Goal: Task Accomplishment & Management: Complete application form

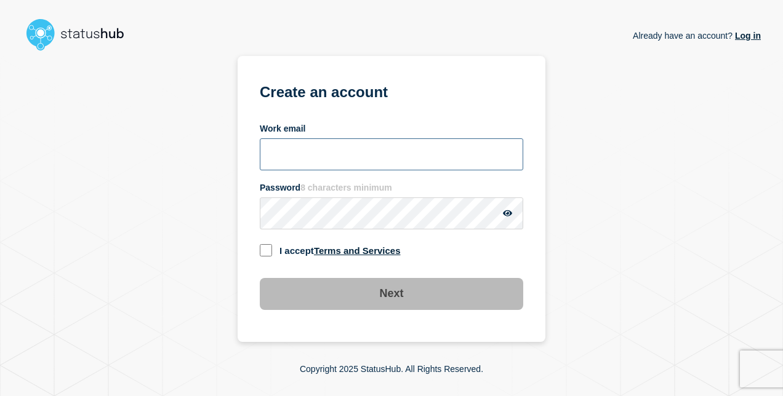
click at [308, 155] on input "Work email" at bounding box center [391, 155] width 263 height 32
type input "[EMAIL_ADDRESS][DOMAIN_NAME]"
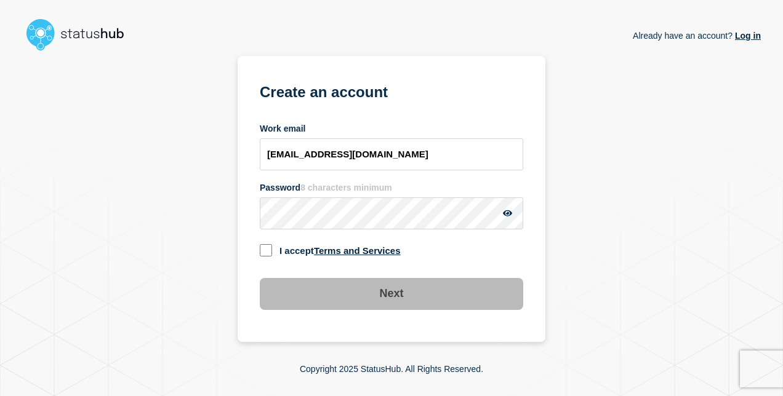
click at [266, 249] on input "checkbox" at bounding box center [266, 250] width 12 height 12
checkbox input "true"
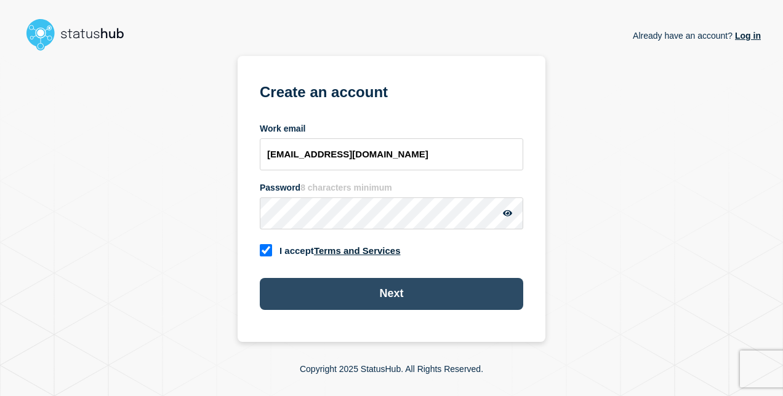
click at [336, 292] on button "Next" at bounding box center [391, 294] width 263 height 32
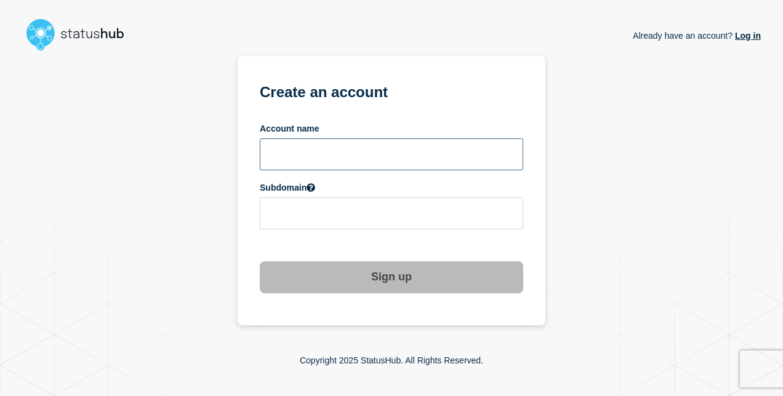
click at [320, 155] on input "text" at bounding box center [391, 155] width 263 height 32
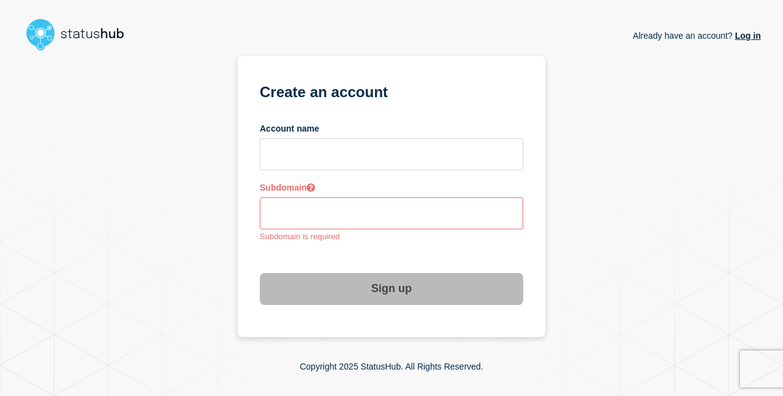
click at [318, 219] on input "text" at bounding box center [391, 214] width 263 height 32
click at [327, 145] on input "text" at bounding box center [391, 155] width 263 height 32
type input "P"
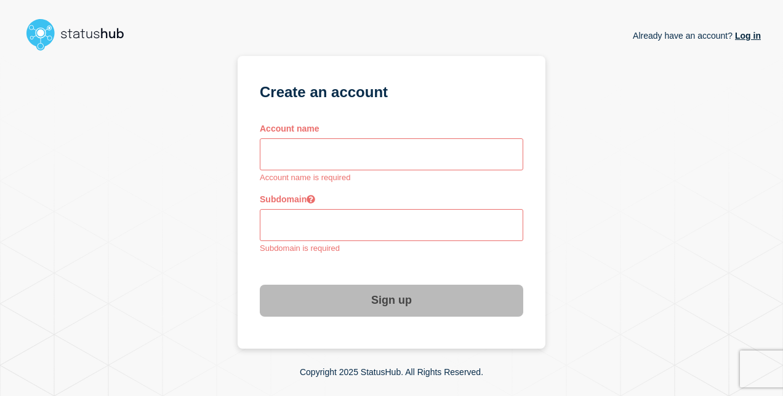
click at [322, 153] on input "text" at bounding box center [391, 155] width 263 height 32
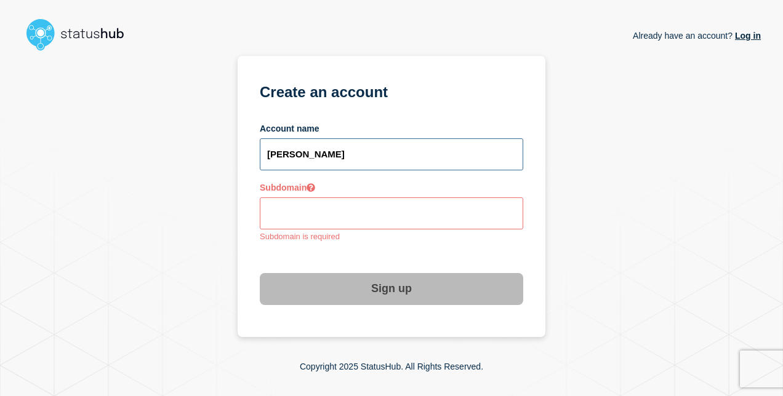
type input "[PERSON_NAME]"
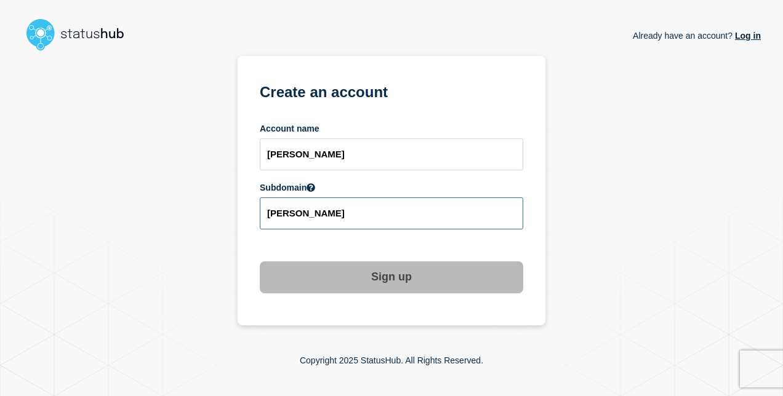
click at [301, 215] on input "[PERSON_NAME]" at bounding box center [391, 214] width 263 height 32
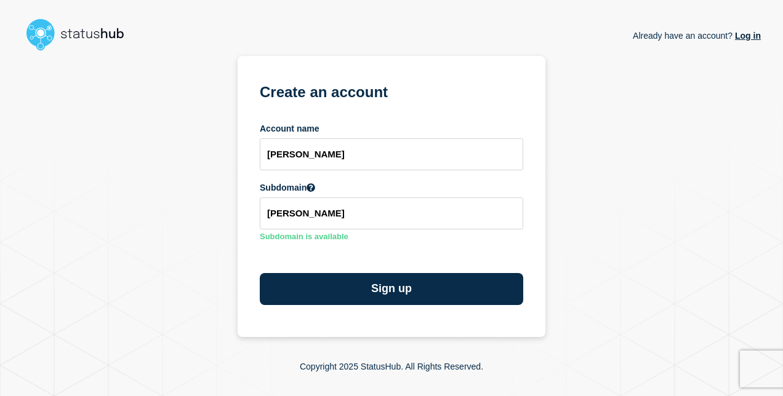
click at [457, 257] on div "Sign up" at bounding box center [391, 280] width 263 height 52
click at [315, 223] on input "[PERSON_NAME]" at bounding box center [391, 214] width 263 height 32
